Goal: Transaction & Acquisition: Book appointment/travel/reservation

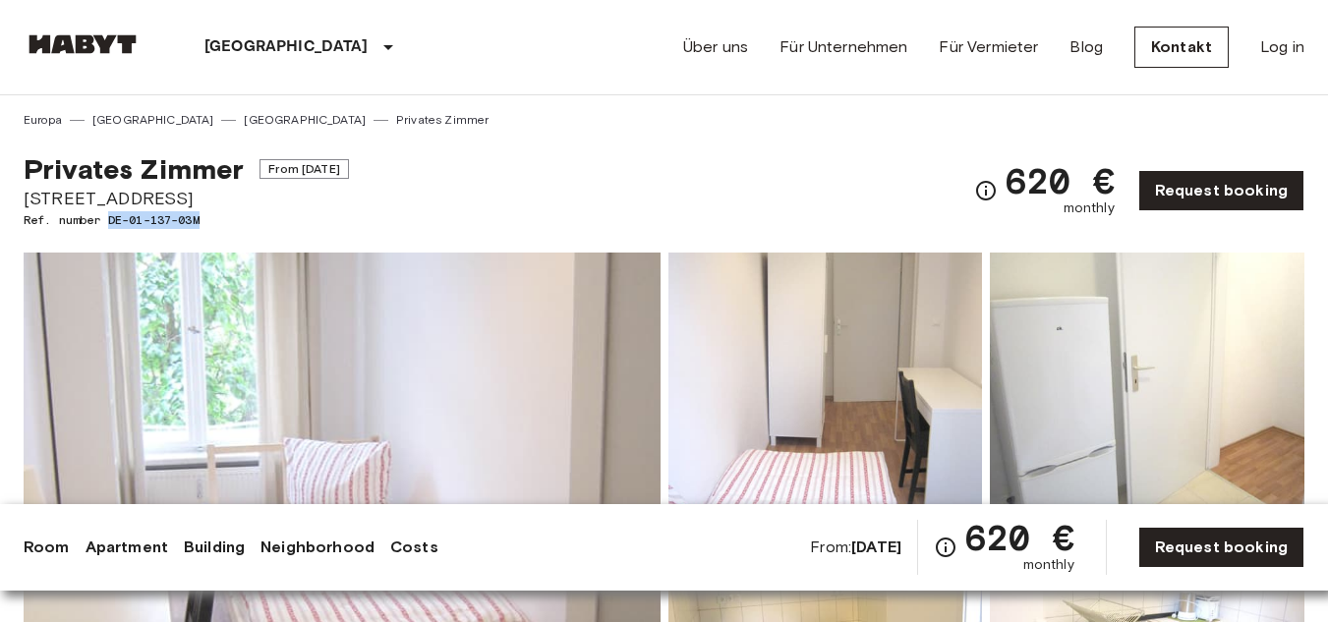
drag, startPoint x: 111, startPoint y: 221, endPoint x: 237, endPoint y: 224, distance: 125.8
click at [237, 224] on span "Ref. number DE-01-137-03M" at bounding box center [186, 220] width 325 height 18
copy span "DE-01-137-03M"
click at [1171, 191] on link "Request booking" at bounding box center [1221, 190] width 166 height 41
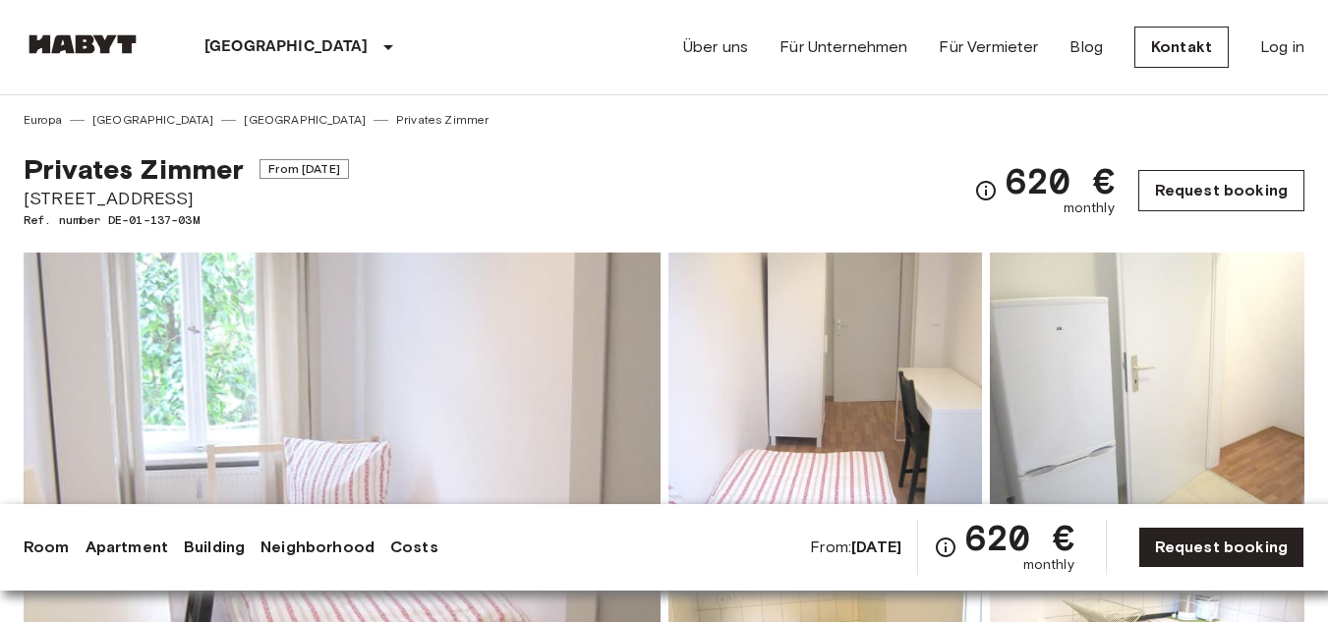
click at [1245, 201] on link "Request booking" at bounding box center [1221, 190] width 166 height 41
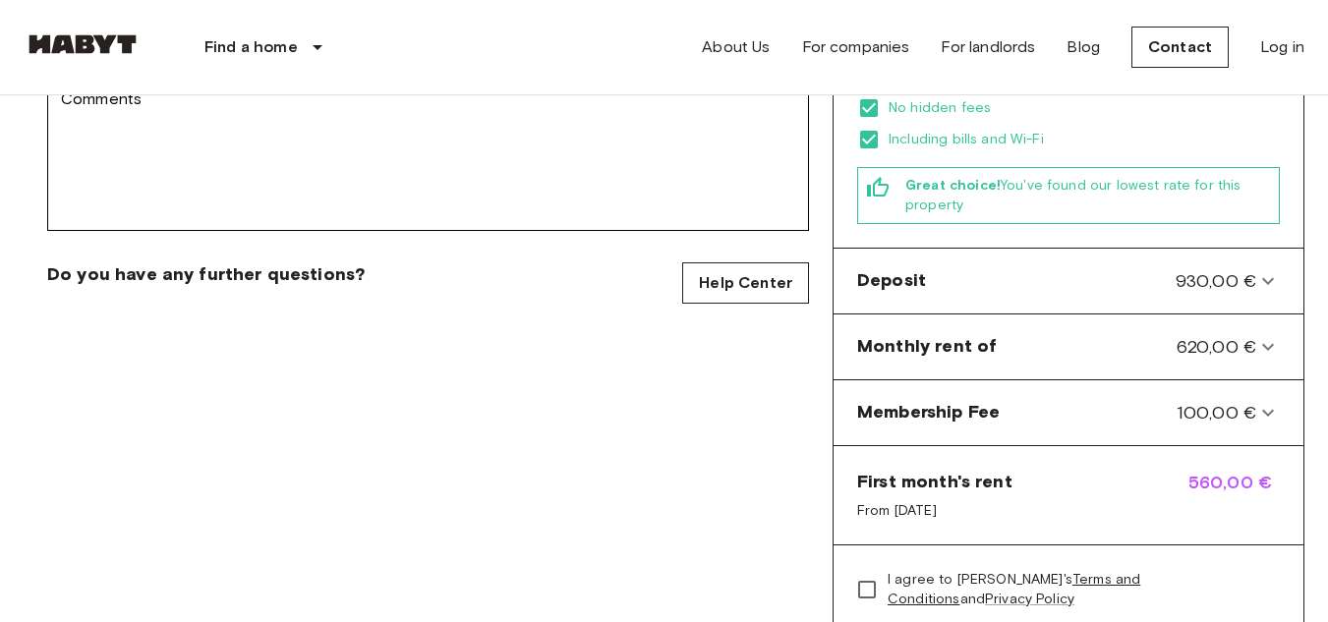
scroll to position [590, 0]
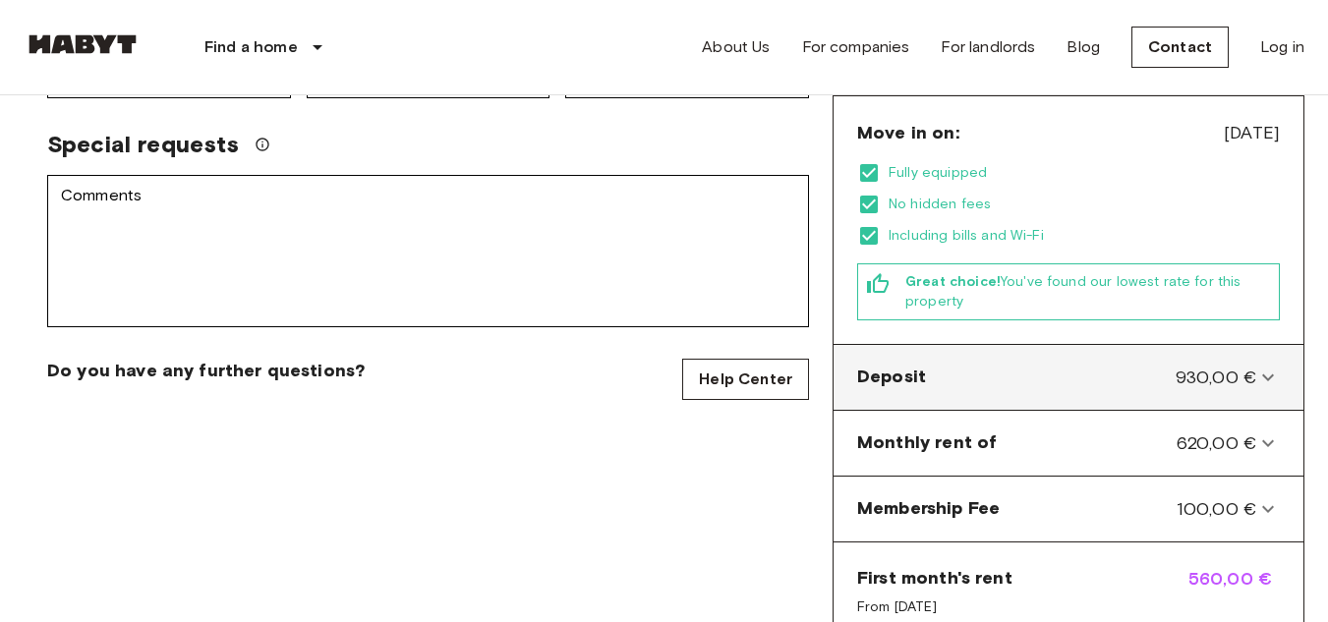
click at [1262, 366] on icon at bounding box center [1268, 378] width 24 height 24
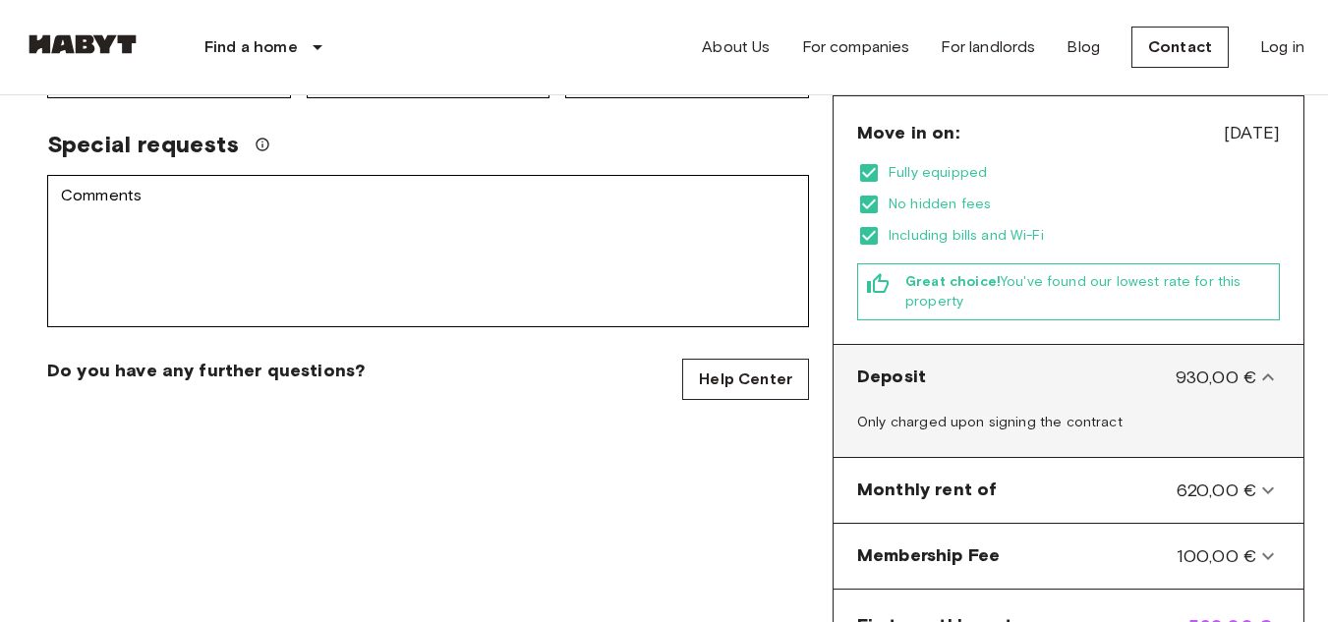
click at [1262, 366] on icon at bounding box center [1268, 378] width 24 height 24
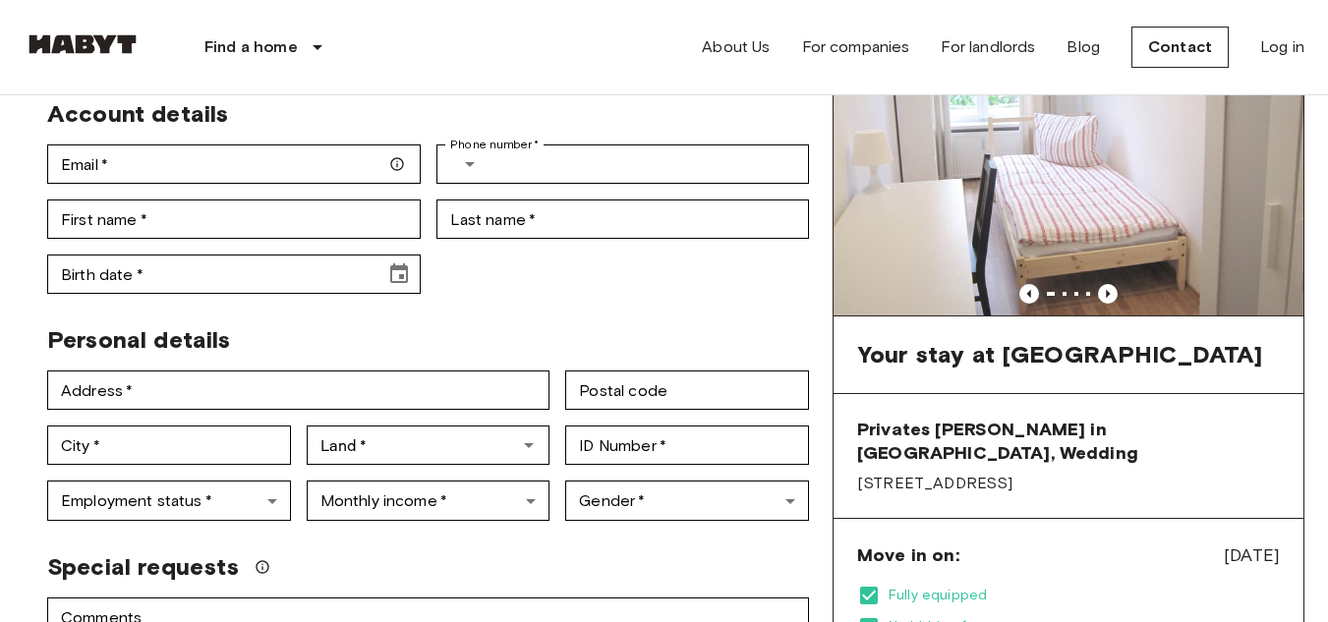
scroll to position [0, 0]
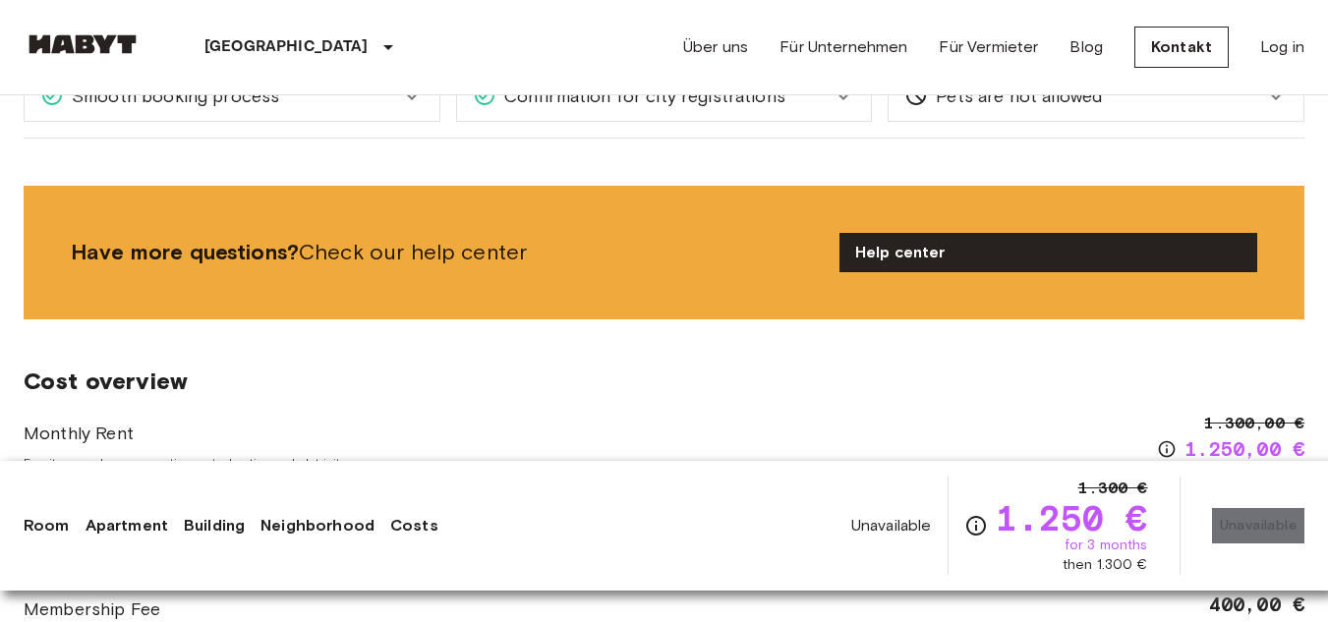
scroll to position [1965, 0]
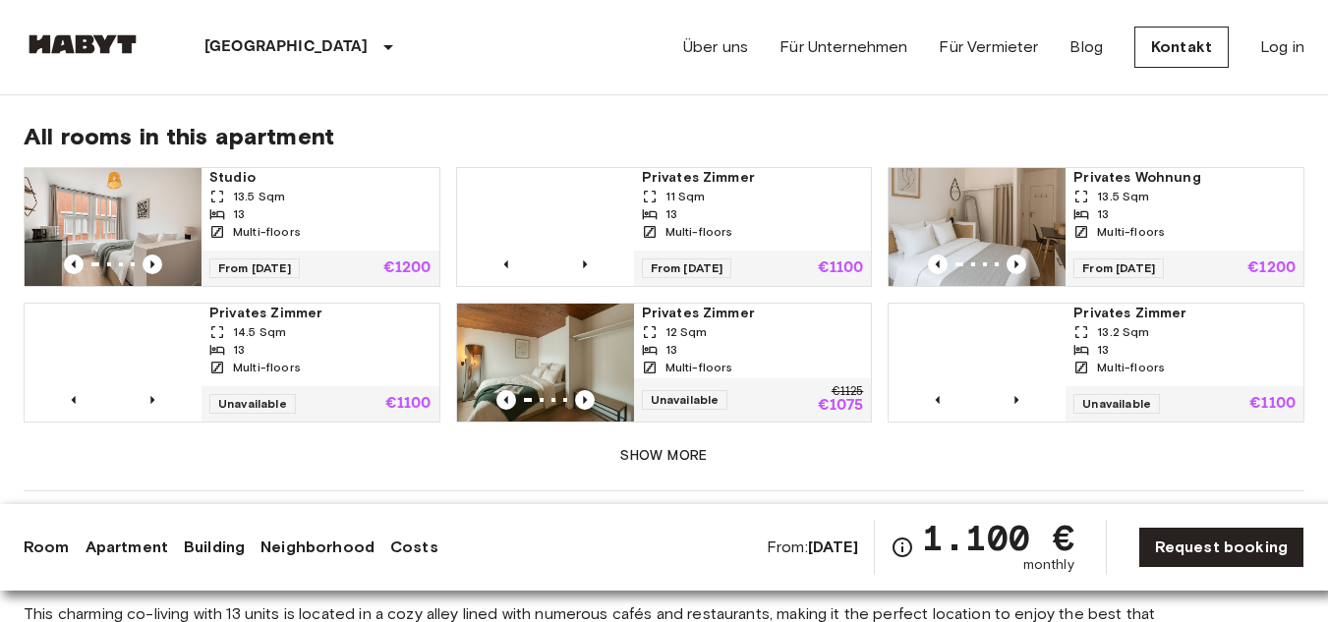
scroll to position [1376, 0]
